Goal: Check status: Check status

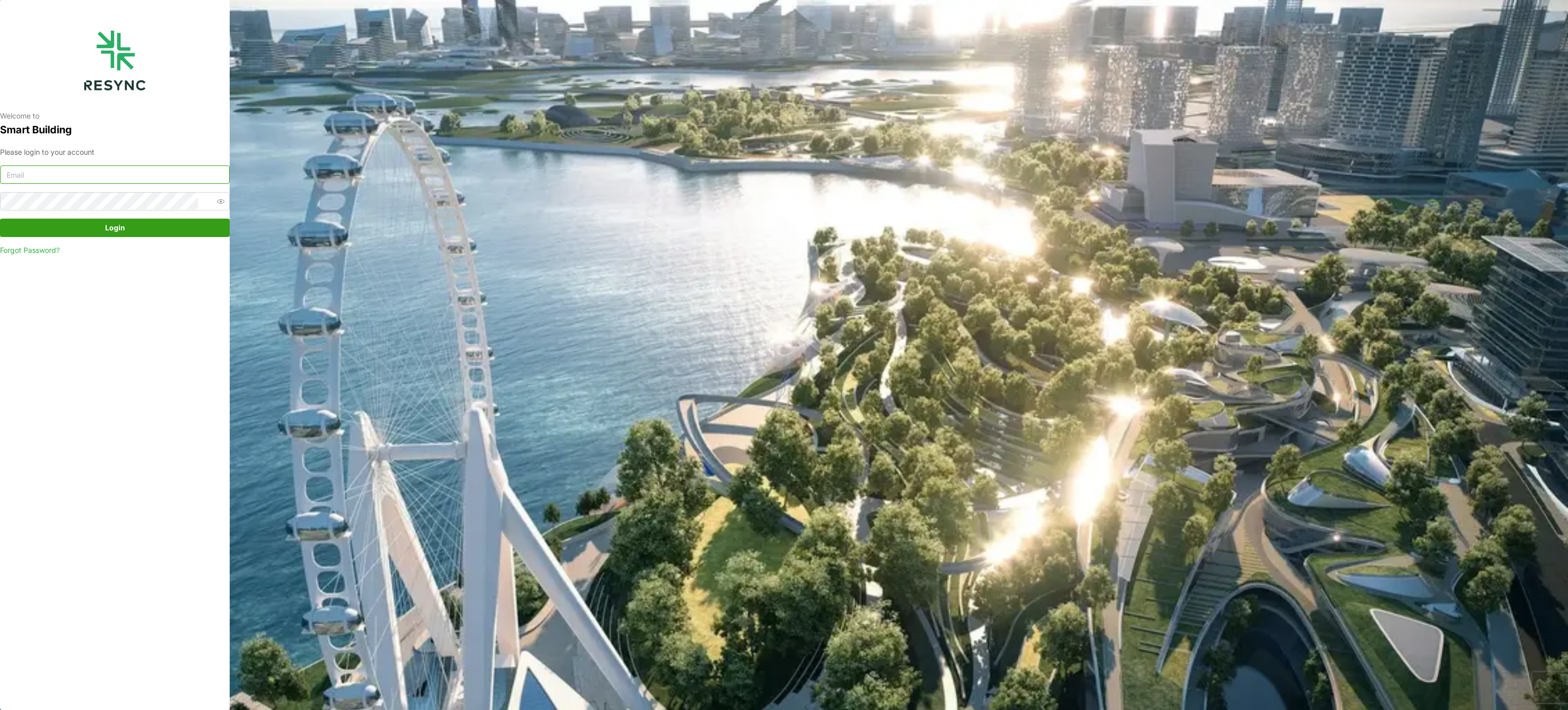
type input "[PERSON_NAME][EMAIL_ADDRESS][PERSON_NAME][DOMAIN_NAME]"
click at [127, 234] on span "Login" at bounding box center [114, 228] width 210 height 18
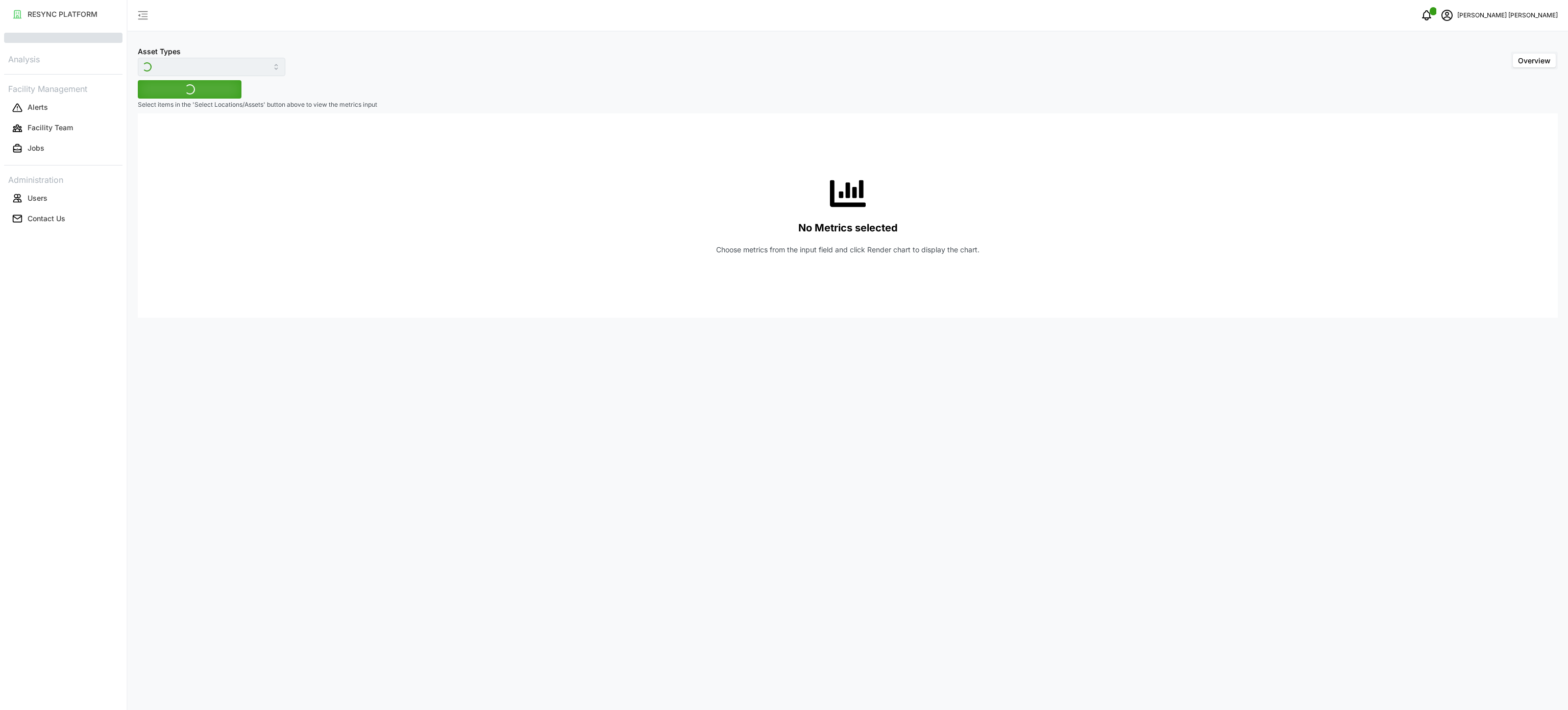
type input "Electrical Meter"
click at [61, 111] on link "Asset" at bounding box center [63, 121] width 119 height 21
click at [262, 73] on input "Condensing Unit" at bounding box center [211, 67] width 147 height 18
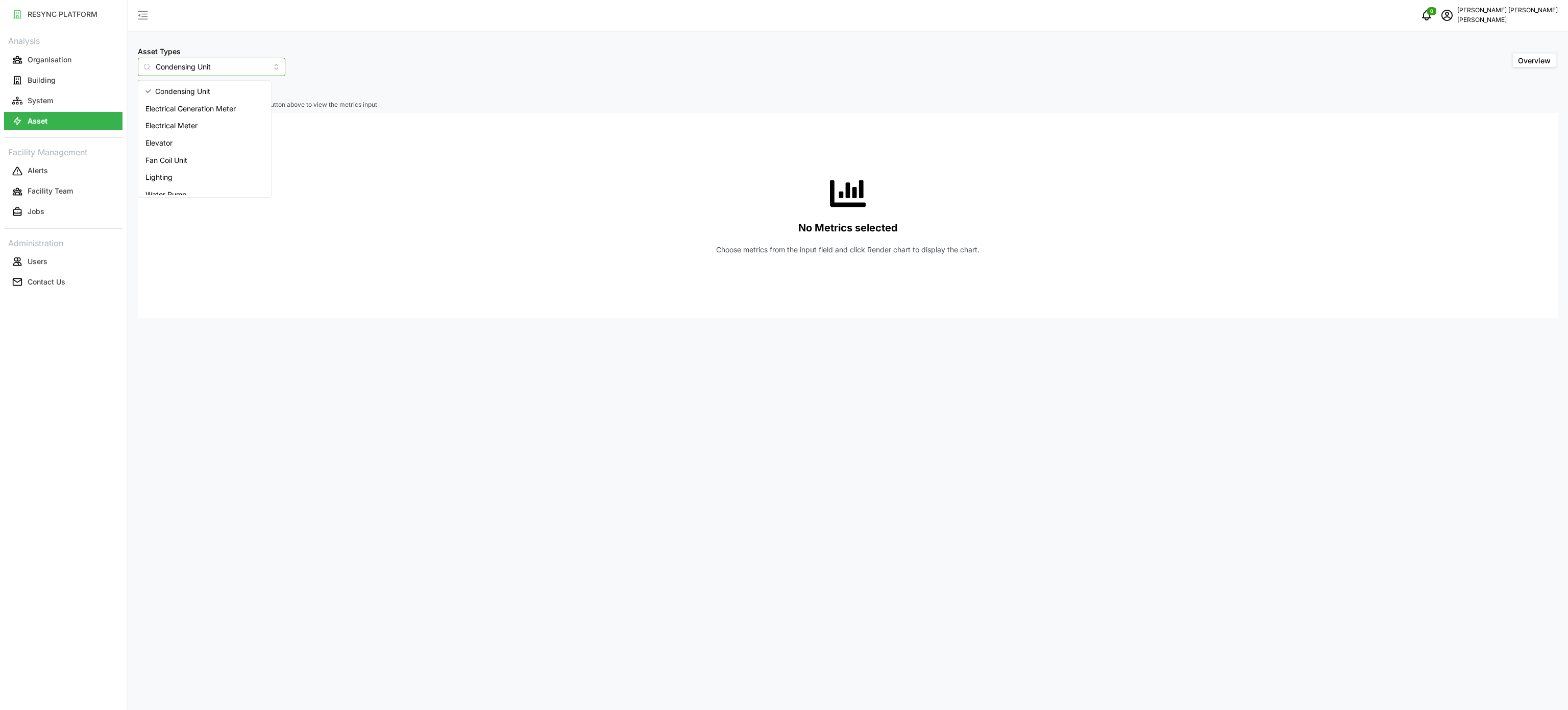
click at [221, 125] on div "Electrical Meter" at bounding box center [205, 125] width 128 height 18
click at [219, 97] on button "Select Locations/Assets" at bounding box center [189, 90] width 103 height 18
type input "Electrical Meter"
click at [155, 133] on icon at bounding box center [151, 135] width 8 height 8
click at [158, 163] on icon at bounding box center [159, 164] width 8 height 8
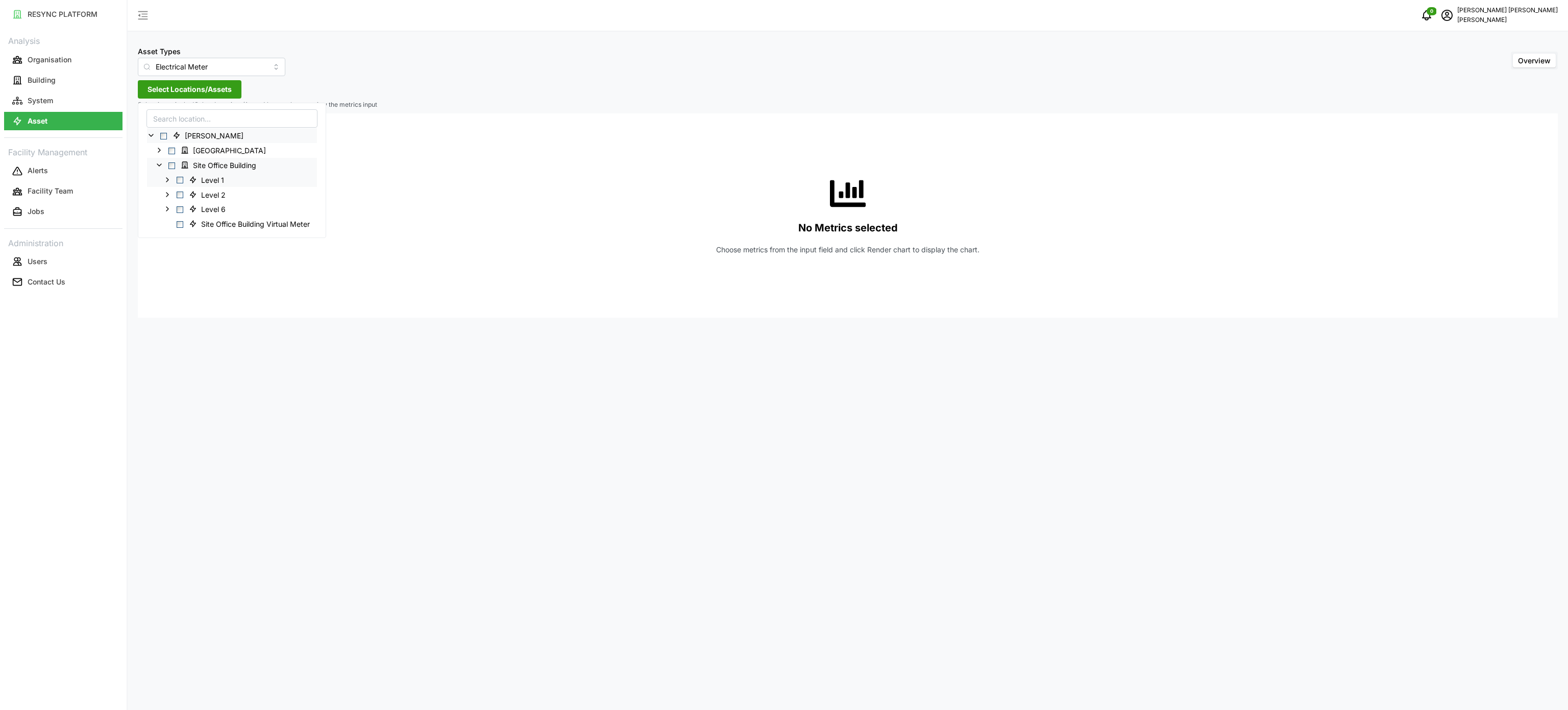
click at [169, 179] on icon at bounding box center [167, 179] width 8 height 8
click at [177, 195] on polyline at bounding box center [175, 194] width 2 height 4
click at [188, 234] on div "MSB" at bounding box center [232, 238] width 170 height 15
click at [182, 235] on icon at bounding box center [183, 238] width 8 height 8
click at [183, 245] on div "MSB" at bounding box center [245, 238] width 197 height 15
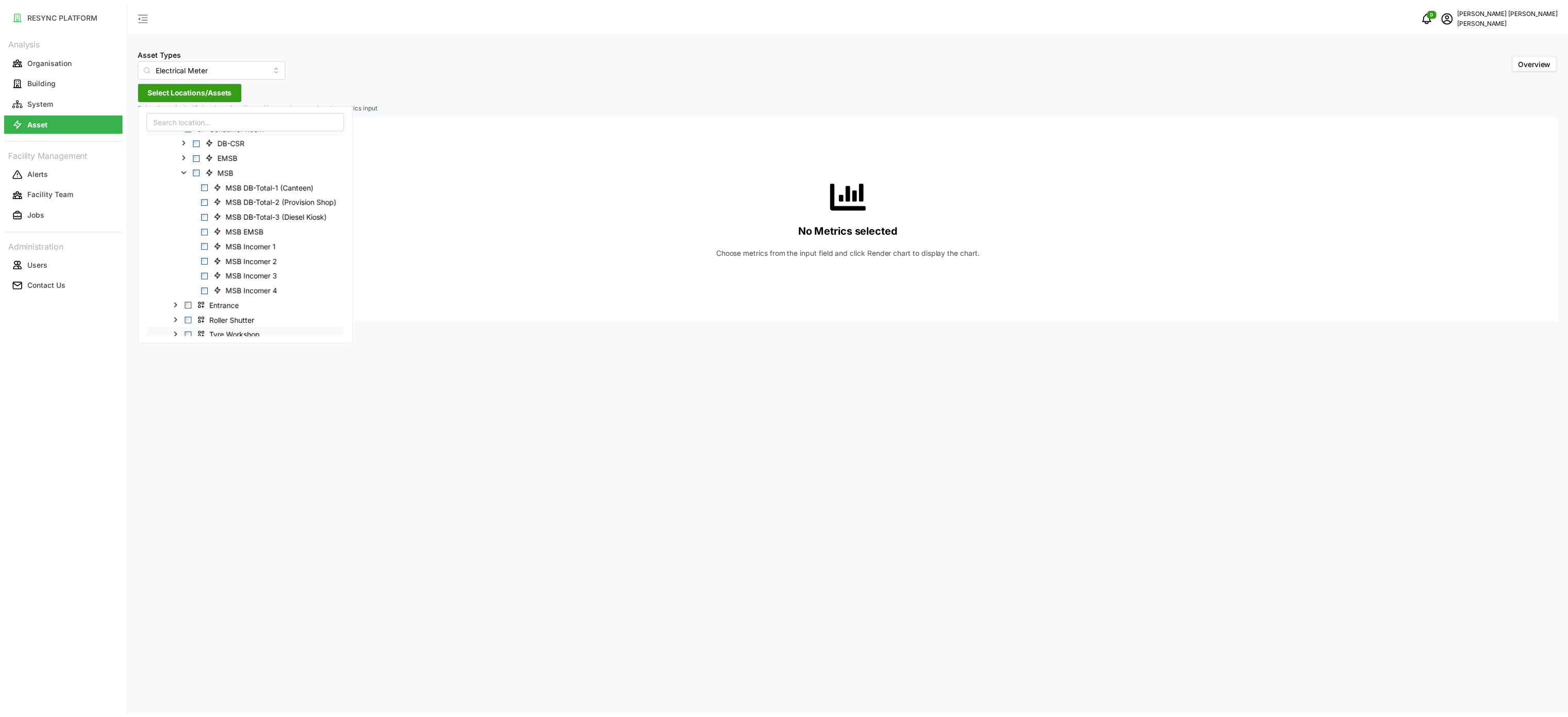
scroll to position [103, 0]
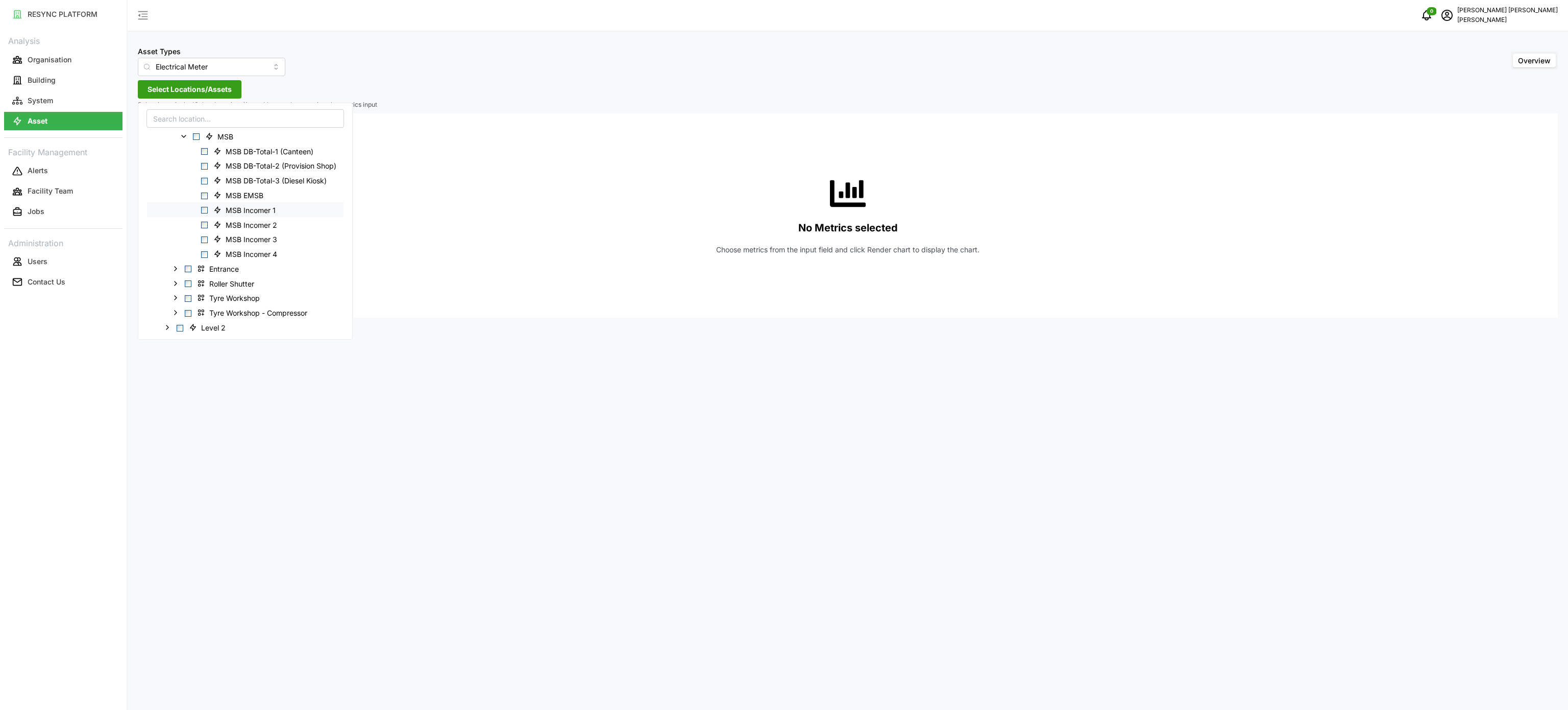
click at [205, 206] on div "MSB Incomer 1" at bounding box center [245, 209] width 197 height 15
click at [204, 214] on div "MSB Incomer 1" at bounding box center [245, 209] width 197 height 15
click at [204, 212] on span "Select MSB Incomer 1" at bounding box center [204, 210] width 7 height 7
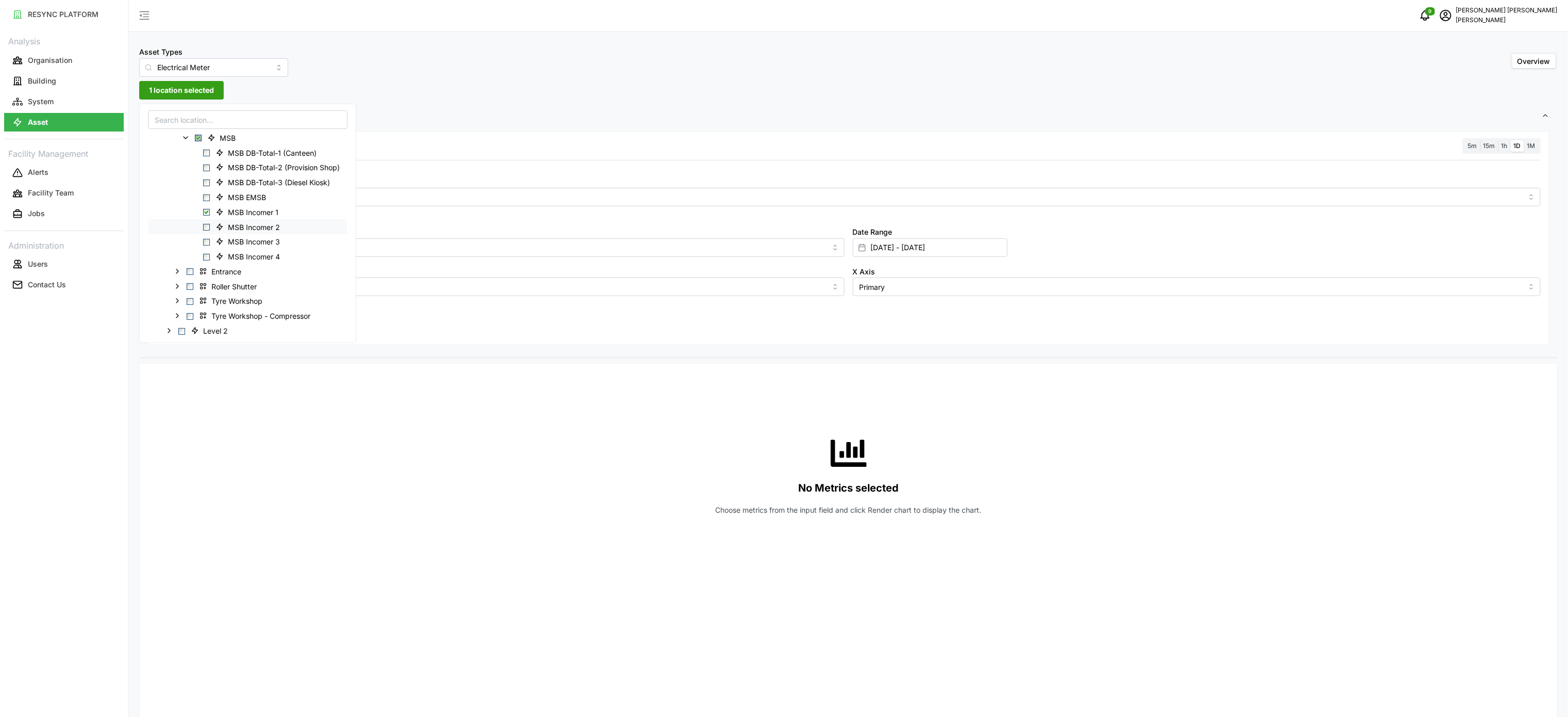
click at [206, 233] on div "MSB Incomer 2" at bounding box center [248, 226] width 199 height 15
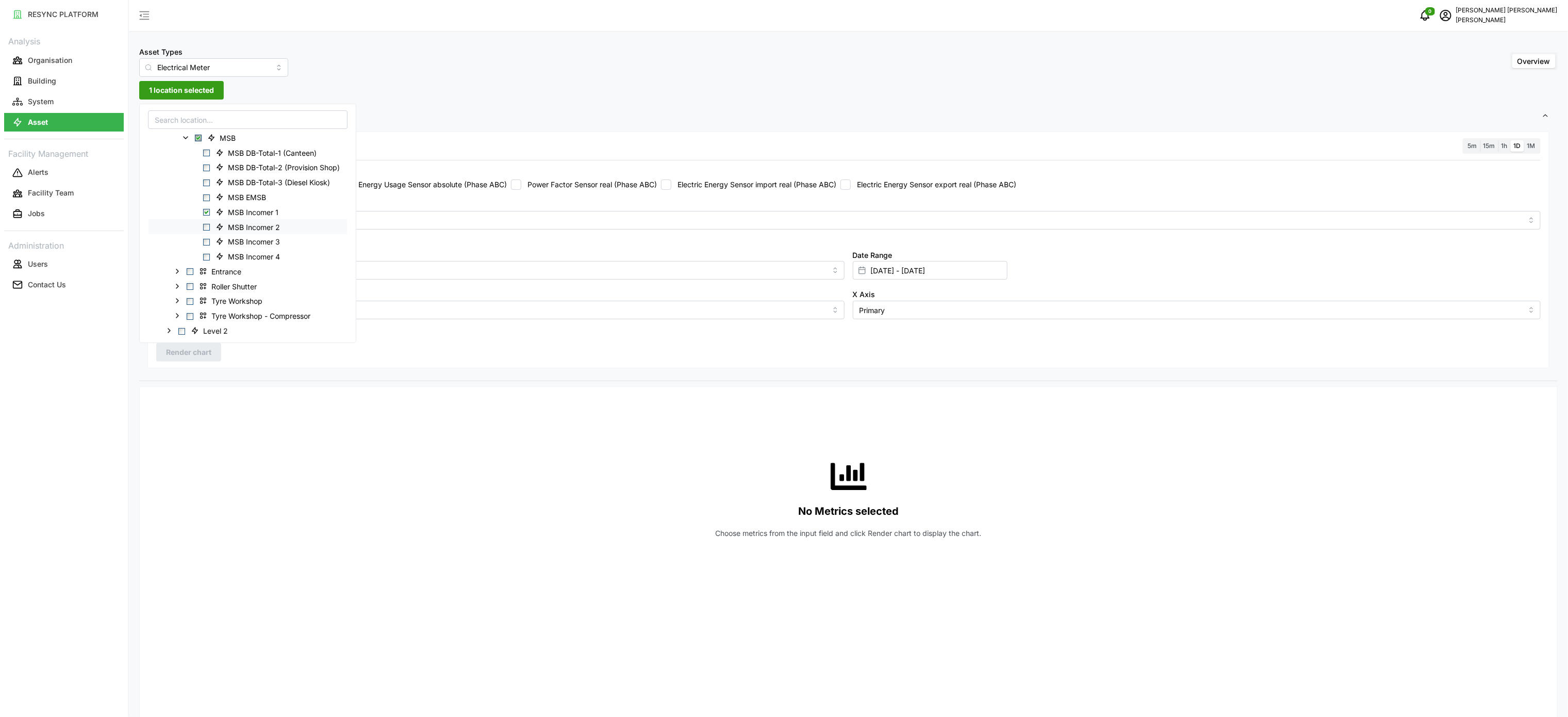
click at [206, 229] on span "Select MSB Incomer 2" at bounding box center [206, 227] width 7 height 7
click at [206, 244] on span "Select MSB Incomer 3" at bounding box center [206, 242] width 7 height 7
click at [208, 255] on span "Select MSB Incomer 4" at bounding box center [206, 257] width 7 height 7
click at [371, 490] on div "No Metrics selected Choose metrics from the input field and click Render chart …" at bounding box center [848, 497] width 1384 height 206
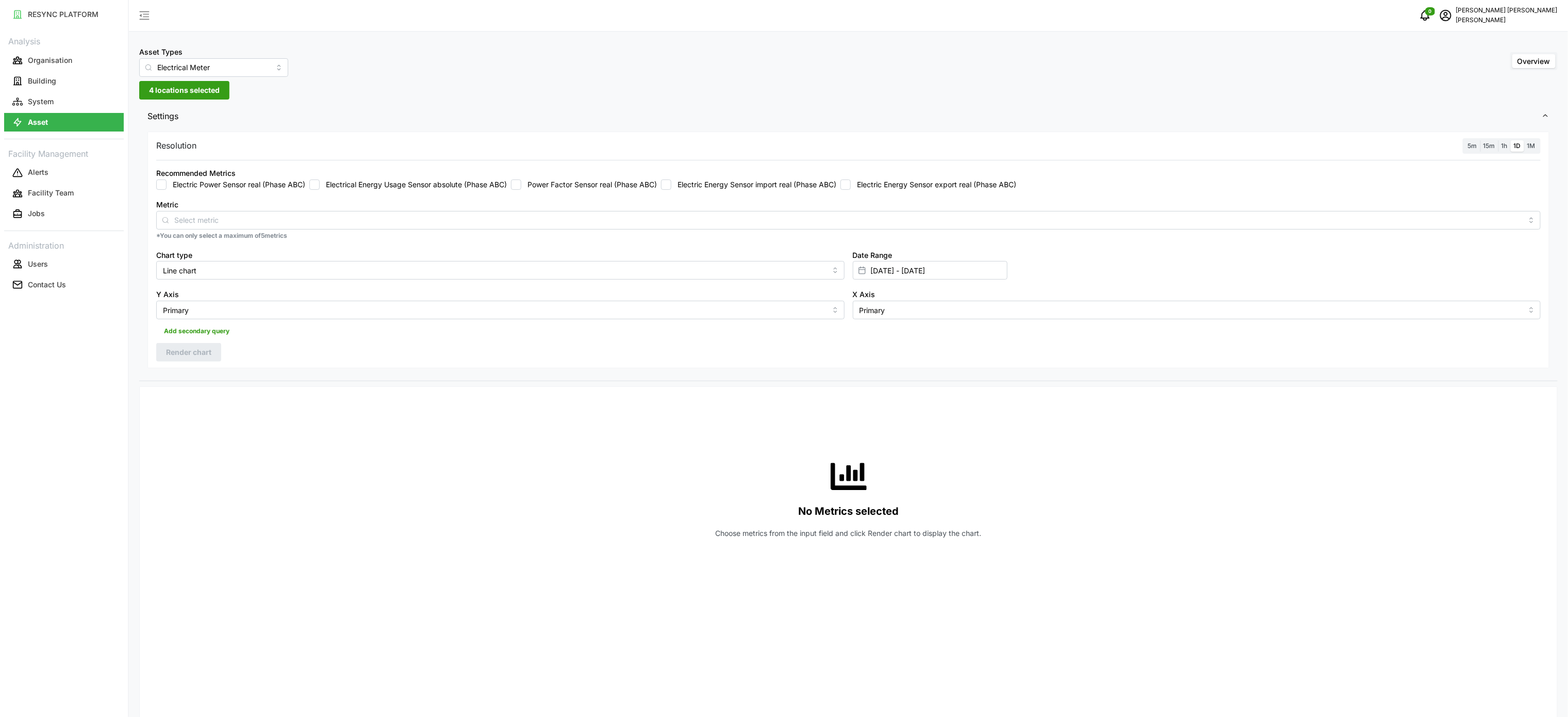
click at [725, 183] on label "Electric Energy Sensor import real (Phase ABC)" at bounding box center [754, 184] width 165 height 10
click at [671, 183] on input "Electric Energy Sensor import real (Phase ABC)" at bounding box center [666, 184] width 10 height 10
checkbox input "true"
click at [920, 267] on input "06 Oct 2025 - 06 Oct 2025" at bounding box center [930, 270] width 155 height 18
click at [917, 392] on button "8" at bounding box center [913, 394] width 18 height 18
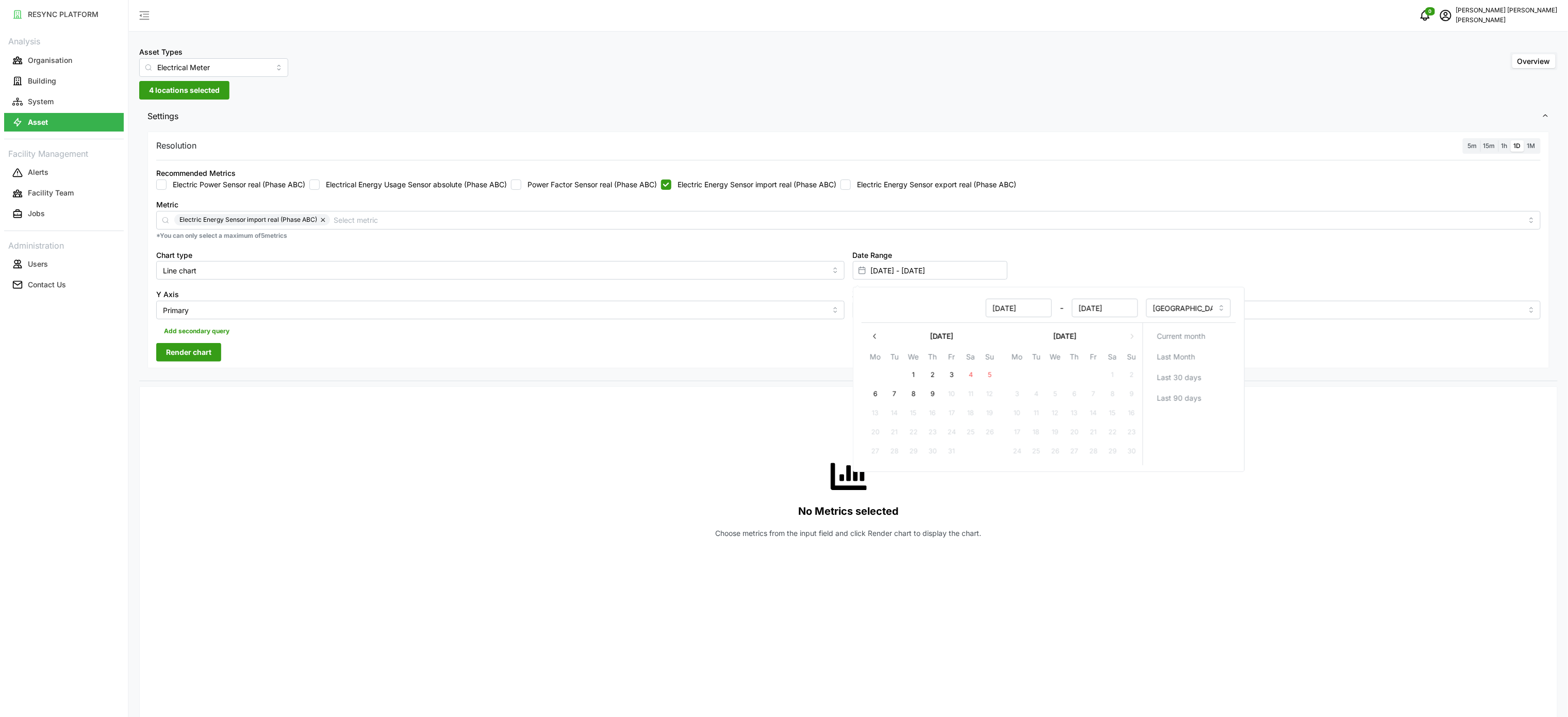
type input "06 Oct 2025 - 08 Oct 2025"
type input "08 Oct 2025"
click at [917, 392] on button "8" at bounding box center [913, 394] width 18 height 18
type input "08 Oct 2025 - 08 Oct 2025"
type input "08 Oct 2025"
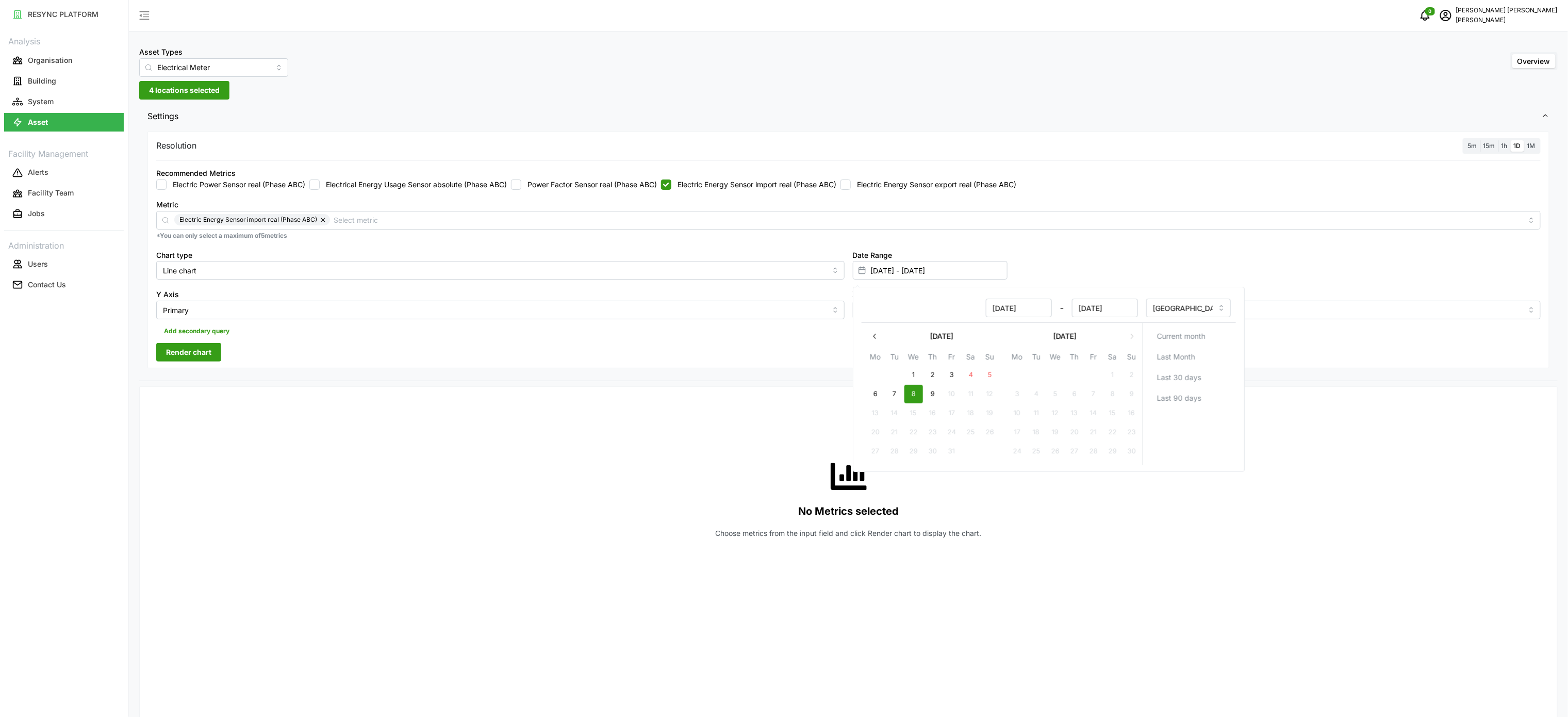
drag, startPoint x: 643, startPoint y: 452, endPoint x: 1350, endPoint y: 218, distance: 744.7
click at [687, 450] on div "No Metrics selected Choose metrics from the input field and click Render chart …" at bounding box center [848, 497] width 1384 height 206
click at [1503, 149] on label "1h" at bounding box center [1505, 146] width 12 height 12
click at [1499, 140] on input "1h" at bounding box center [1499, 140] width 0 height 0
click at [208, 364] on div "Resolution 5m 15m 1h 1D 1M Recommended Metrics Electric Power Sensor real (Phas…" at bounding box center [849, 250] width 1402 height 237
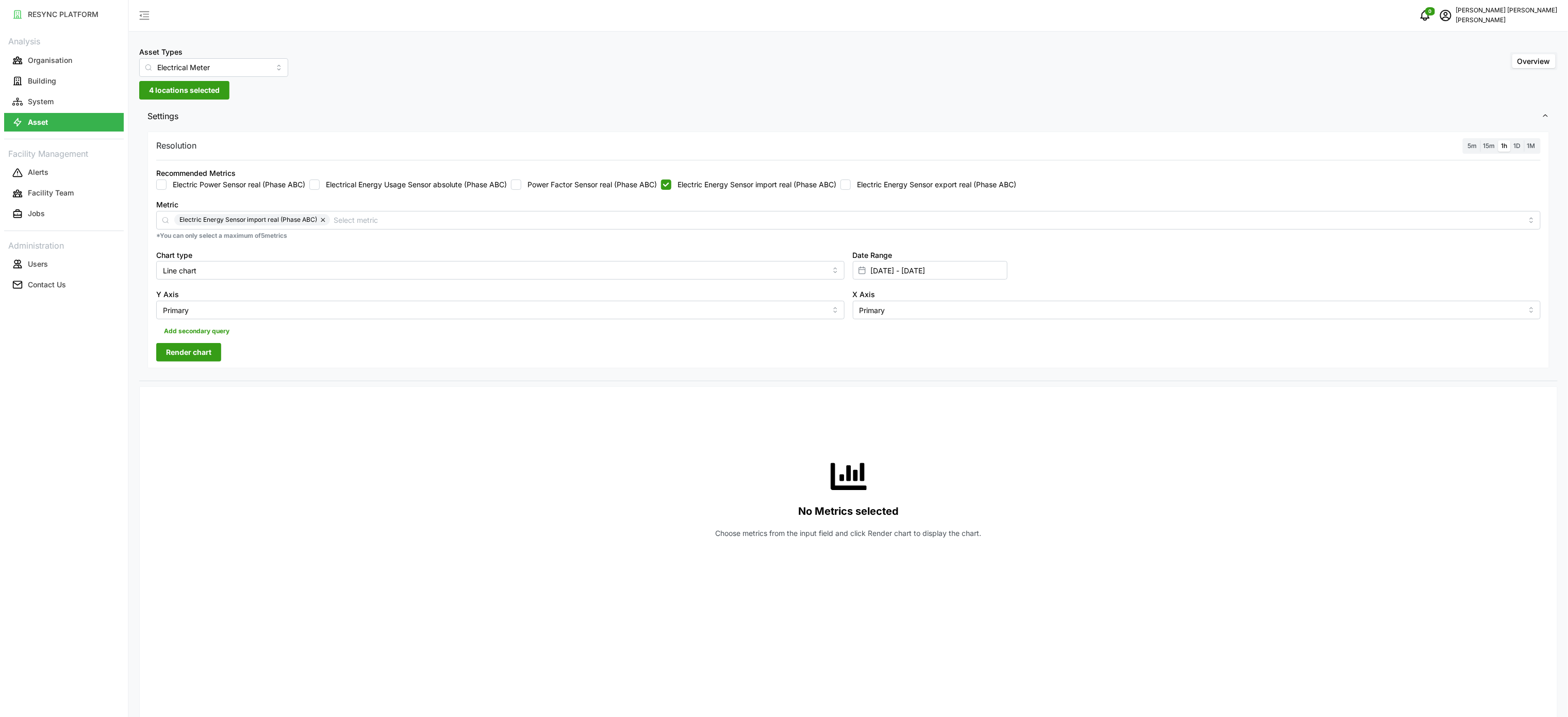
click at [215, 356] on button "Render chart" at bounding box center [189, 352] width 65 height 18
click at [1546, 408] on span "button" at bounding box center [1538, 405] width 20 height 20
click at [938, 192] on div "Recommended Metrics Electric Power Sensor real (Phase ABC) Electrical Energy Us…" at bounding box center [848, 178] width 1393 height 31
click at [851, 190] on input "Electric Energy Sensor export real (Phase ABC)" at bounding box center [845, 184] width 10 height 10
checkbox input "true"
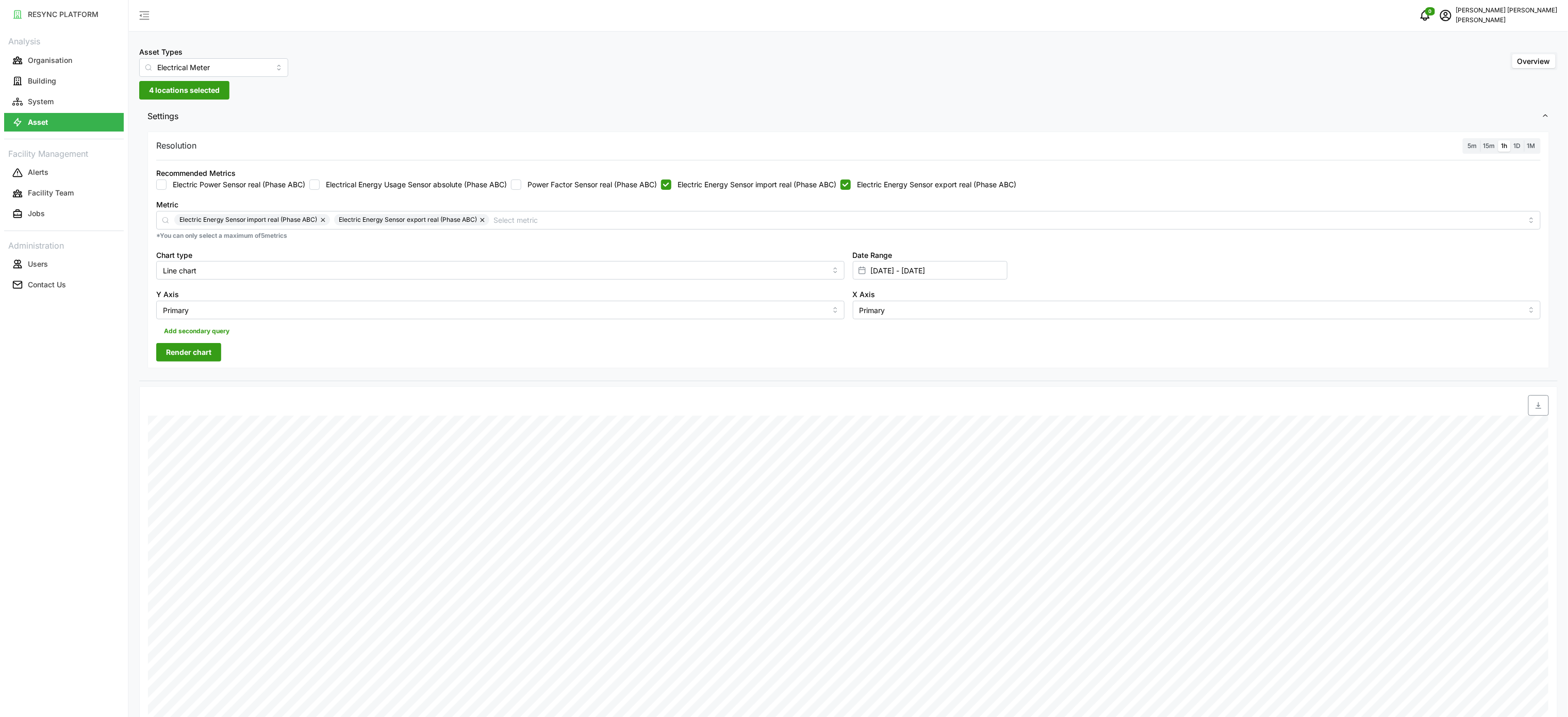
click at [797, 185] on label "Electric Energy Sensor import real (Phase ABC)" at bounding box center [754, 184] width 165 height 10
click at [671, 185] on input "Electric Energy Sensor import real (Phase ABC)" at bounding box center [666, 184] width 10 height 10
checkbox input "false"
click at [211, 363] on div "Resolution 5m 15m 1h 1D 1M Recommended Metrics Electric Power Sensor real (Phas…" at bounding box center [849, 250] width 1402 height 237
drag, startPoint x: 208, startPoint y: 350, endPoint x: 1186, endPoint y: 373, distance: 978.3
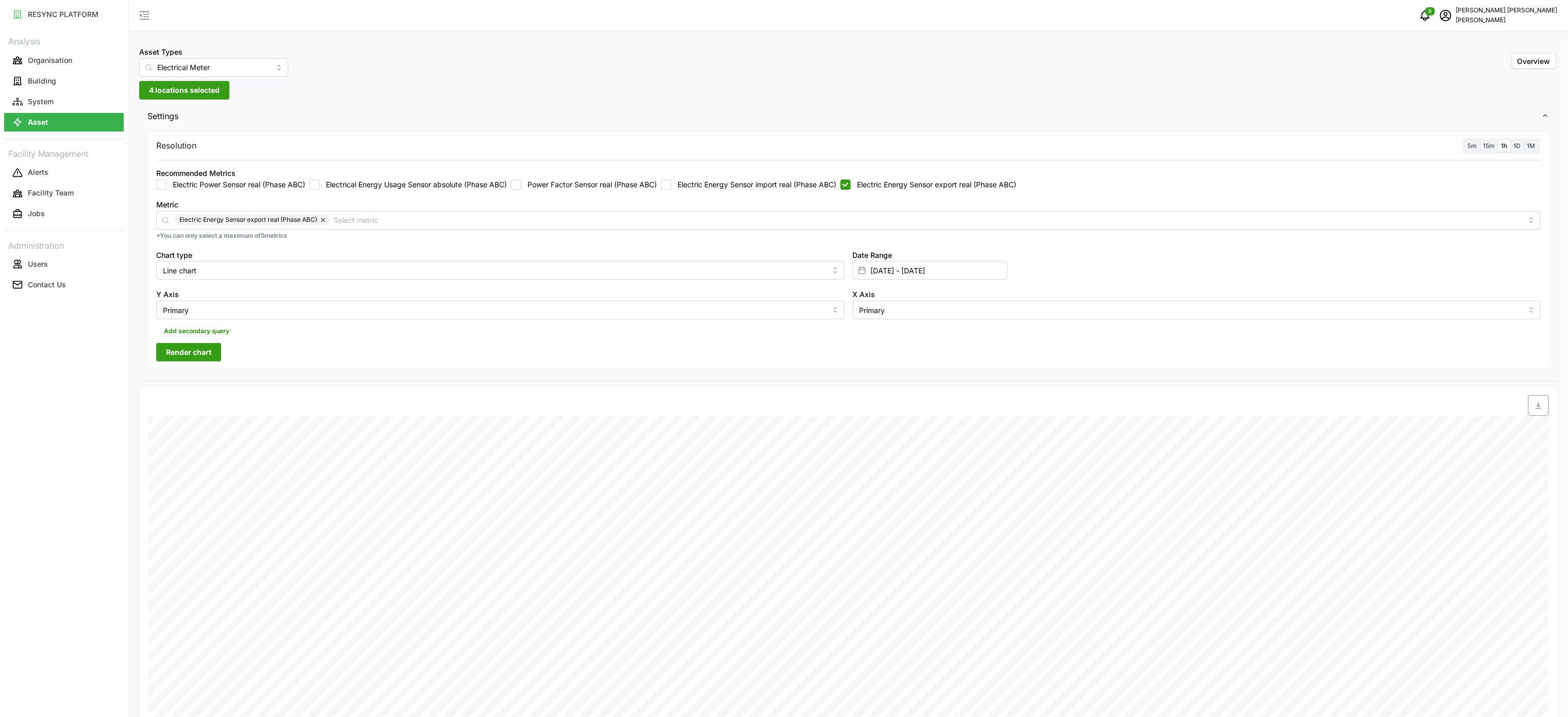
click at [221, 352] on button "Render chart" at bounding box center [189, 352] width 65 height 18
click at [1543, 412] on span "button" at bounding box center [1538, 405] width 20 height 20
